Goal: Check status: Check status

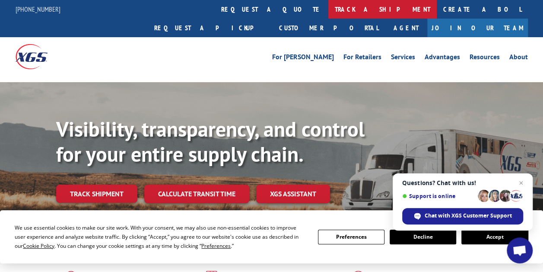
click at [329, 8] on link "track a shipment" at bounding box center [383, 9] width 109 height 19
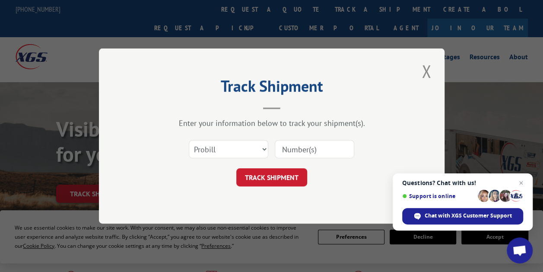
click at [299, 150] on input at bounding box center [315, 149] width 80 height 18
paste input "625072912348011"
type input "625072912348011"
click at [285, 177] on button "TRACK SHIPMENT" at bounding box center [272, 177] width 71 height 18
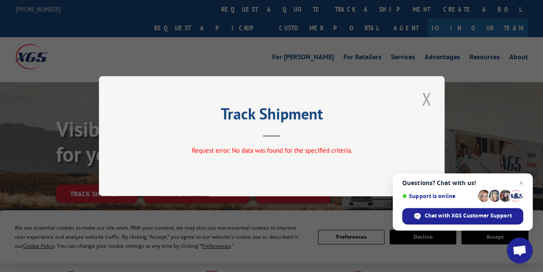
click at [427, 97] on button "Close modal" at bounding box center [426, 99] width 15 height 24
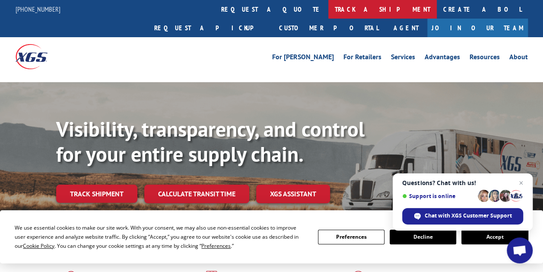
click at [329, 10] on link "track a shipment" at bounding box center [383, 9] width 109 height 19
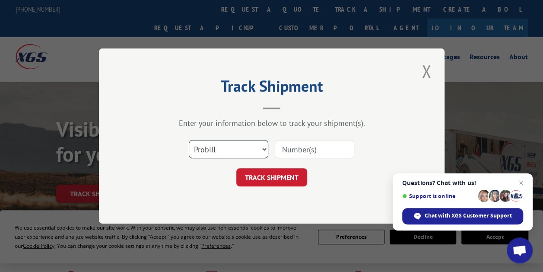
click at [252, 150] on select "Select category... Probill BOL PO" at bounding box center [229, 149] width 80 height 18
click at [425, 75] on button "Close modal" at bounding box center [426, 71] width 15 height 24
